Goal: Task Accomplishment & Management: Complete application form

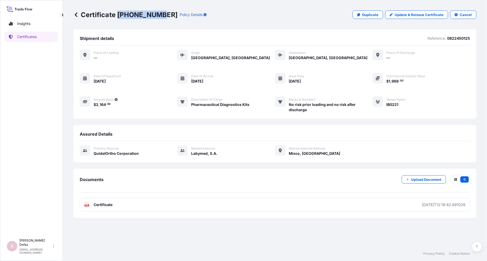
click at [76, 13] on icon at bounding box center [76, 14] width 3 height 4
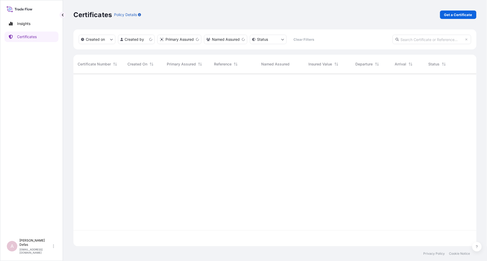
scroll to position [171, 399]
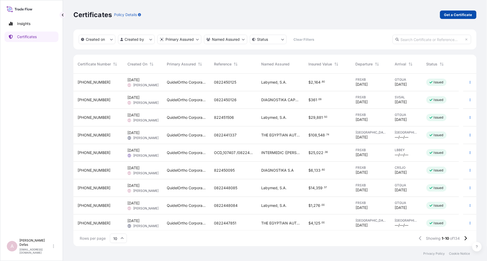
click at [457, 14] on p "Get a Certificate" at bounding box center [459, 14] width 28 height 5
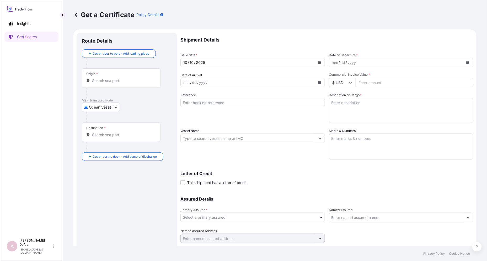
click at [101, 107] on body "Insights Certificates A Ariane Defas [EMAIL_ADDRESS][DOMAIN_NAME] Get a Certifi…" at bounding box center [243, 130] width 487 height 261
click at [101, 122] on div "Air" at bounding box center [101, 120] width 34 height 9
select select "Air"
click at [112, 86] on div "Origin *" at bounding box center [121, 79] width 79 height 19
click at [112, 85] on input "Origin *" at bounding box center [123, 82] width 62 height 5
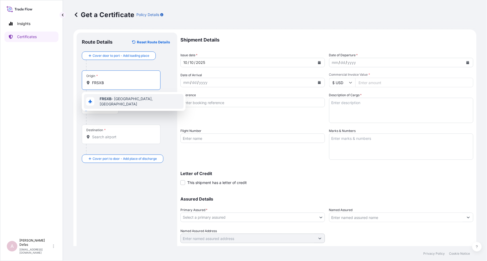
click at [104, 100] on b "FRSXB" at bounding box center [106, 98] width 12 height 4
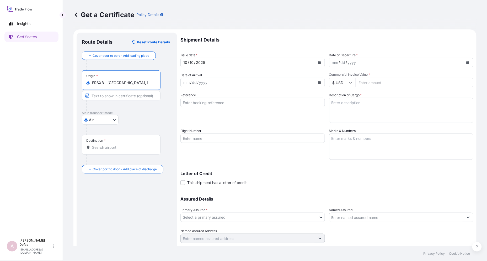
type input "FRSXB - [GEOGRAPHIC_DATA], [GEOGRAPHIC_DATA]"
click at [106, 142] on div "Destination *" at bounding box center [121, 144] width 79 height 19
click at [106, 145] on input "Destination *" at bounding box center [123, 147] width 62 height 5
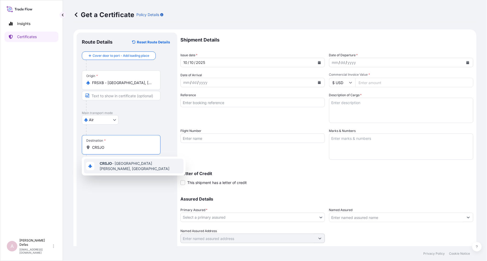
click at [114, 165] on span "CRSJO - [GEOGRAPHIC_DATA][PERSON_NAME], [GEOGRAPHIC_DATA]" at bounding box center [141, 166] width 82 height 10
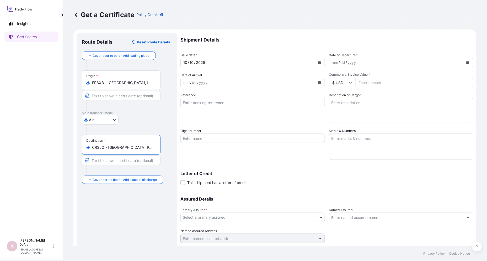
type input "CRSJO - [GEOGRAPHIC_DATA][PERSON_NAME], [GEOGRAPHIC_DATA]"
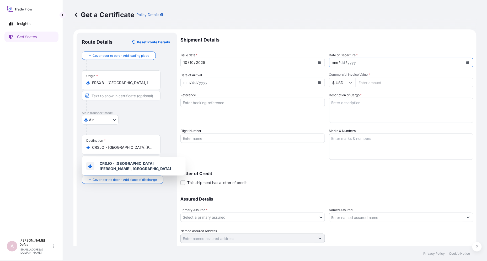
click at [332, 61] on div "mm" at bounding box center [335, 62] width 7 height 6
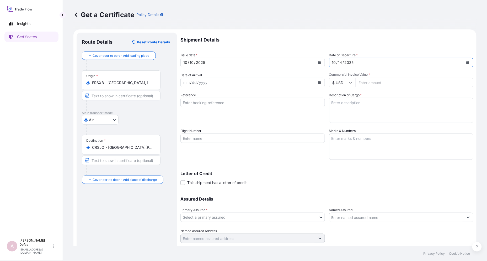
click at [185, 83] on div "mm" at bounding box center [186, 82] width 7 height 6
click at [384, 85] on input "Commercial Invoice Value *" at bounding box center [415, 82] width 118 height 9
type input "9824"
click at [238, 101] on input "Reference" at bounding box center [253, 102] width 145 height 9
click at [224, 108] on div "Reference" at bounding box center [253, 107] width 145 height 30
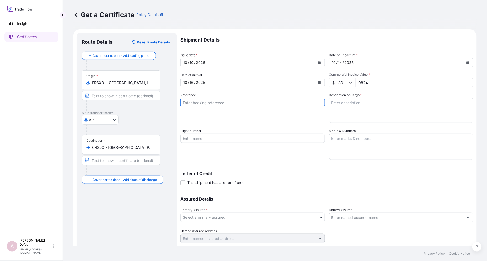
click at [224, 104] on input "Reference" at bounding box center [253, 102] width 145 height 9
paste input "822452485"
type input "822452485"
click at [370, 103] on textarea "Description of Cargo *" at bounding box center [401, 110] width 145 height 25
type textarea "Pharmaceutical Diagnostics Kits"
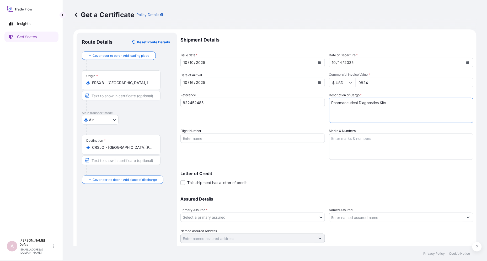
type input "IB0221"
type textarea "No risk prior loading and no risk after discharge"
type input "Labymed, S.A."
drag, startPoint x: 237, startPoint y: 138, endPoint x: 228, endPoint y: 139, distance: 9.0
click at [237, 138] on input "IB0221" at bounding box center [253, 137] width 145 height 9
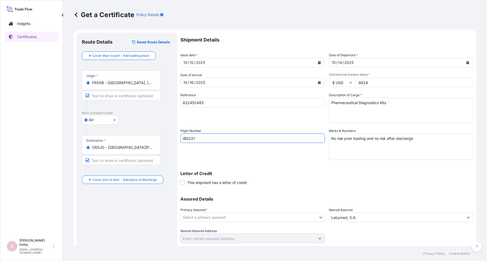
drag, startPoint x: 195, startPoint y: 139, endPoint x: 170, endPoint y: 139, distance: 25.5
click at [170, 139] on form "Route Details Reset Route Details Cover door to port - Add loading place Place …" at bounding box center [274, 144] width 403 height 231
paste input "LH518"
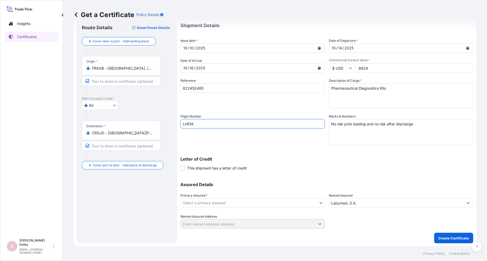
type input "LH518"
click at [209, 203] on body "Insights Certificates A Ariane Defas [EMAIL_ADDRESS][DOMAIN_NAME] Get a Certifi…" at bounding box center [243, 130] width 487 height 261
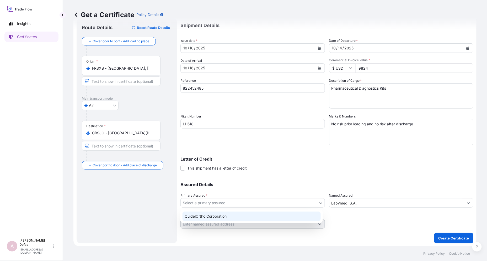
click at [203, 213] on div "QuidelOrtho Corporation" at bounding box center [252, 215] width 138 height 9
select select "31549"
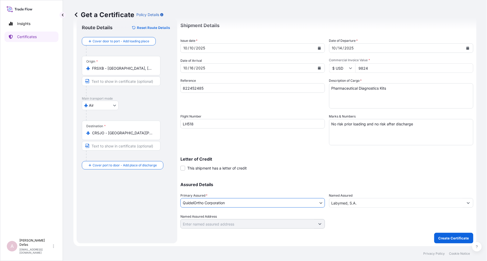
click at [322, 197] on div "Primary Assured * QuidelOrtho Corporation" at bounding box center [253, 200] width 145 height 15
click at [337, 198] on input "Labymed, S.A." at bounding box center [397, 202] width 135 height 9
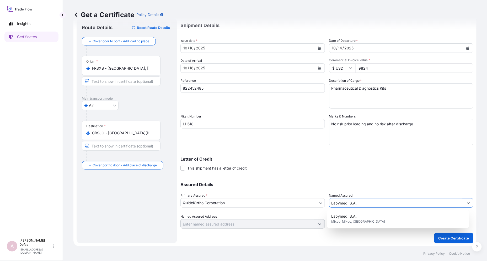
click at [466, 201] on button "Show suggestions" at bounding box center [468, 202] width 9 height 9
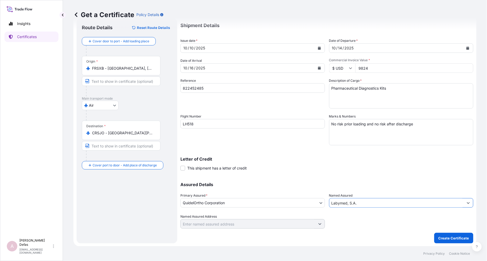
drag, startPoint x: 370, startPoint y: 206, endPoint x: 315, endPoint y: 206, distance: 55.1
click at [315, 206] on div "Assured Details Primary Assured * QuidelOrtho Corporation QuidelOrtho Corporati…" at bounding box center [327, 202] width 293 height 52
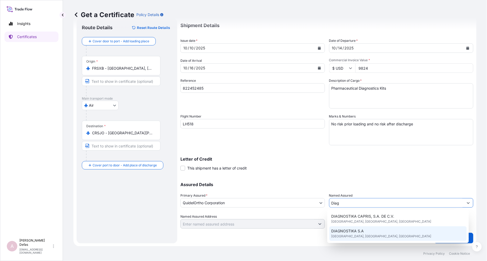
click at [363, 234] on span "[GEOGRAPHIC_DATA], [GEOGRAPHIC_DATA], [GEOGRAPHIC_DATA]" at bounding box center [382, 235] width 100 height 5
type input "DIAGNOSTIKA S.A"
type input "[GEOGRAPHIC_DATA][PERSON_NAME], [GEOGRAPHIC_DATA], [GEOGRAPHIC_DATA]"
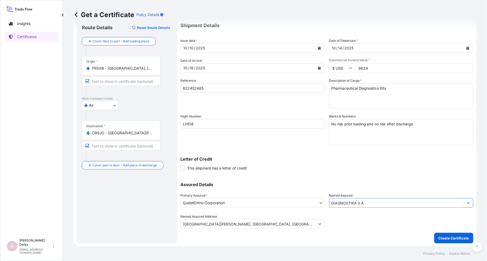
type input "DIAGNOSTIKA S.A"
click at [454, 239] on p "Create Certificate" at bounding box center [454, 237] width 31 height 5
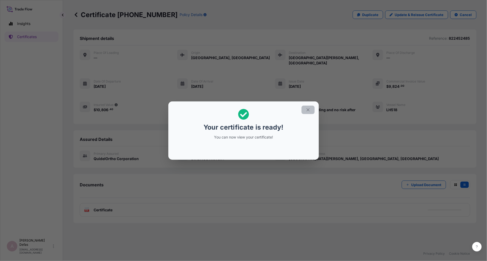
click at [310, 110] on icon "button" at bounding box center [308, 109] width 5 height 5
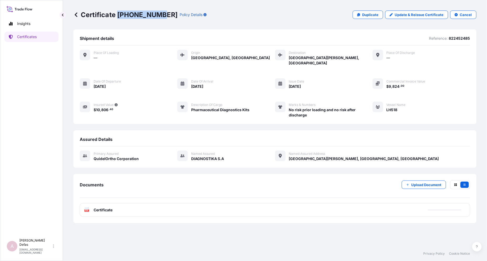
drag, startPoint x: 157, startPoint y: 15, endPoint x: 117, endPoint y: 13, distance: 39.7
click at [117, 13] on p "Certificate [PHONE_NUMBER]" at bounding box center [125, 14] width 104 height 8
copy p "[PHONE_NUMBER]"
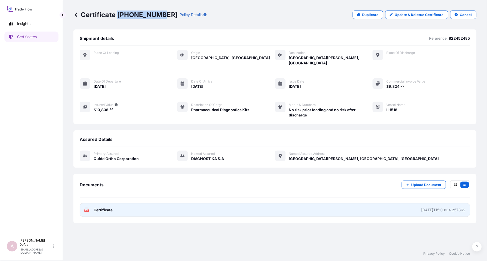
click at [350, 210] on link "PDF Certificate [DATE]T15:03:34.257862" at bounding box center [275, 210] width 391 height 14
